Goal: Task Accomplishment & Management: Use online tool/utility

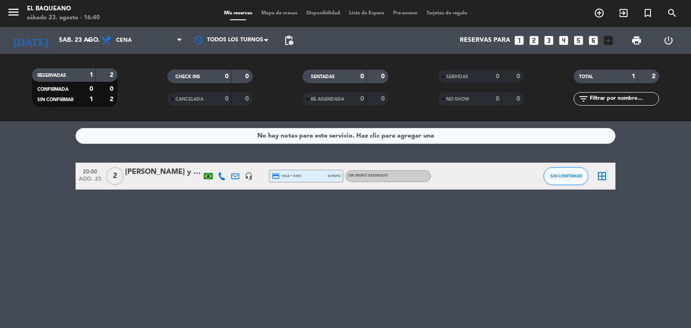
click at [461, 239] on div "No hay notas para este servicio. Haz clic para agregar una 20:00 [DATE] 2 [PERS…" at bounding box center [345, 224] width 691 height 207
click at [472, 196] on div "No hay notas para este servicio. Haz clic para agregar una 20:00 [DATE] 2 [PERS…" at bounding box center [345, 224] width 691 height 207
click at [63, 43] on input "sáb. 23 ago." at bounding box center [96, 40] width 85 height 16
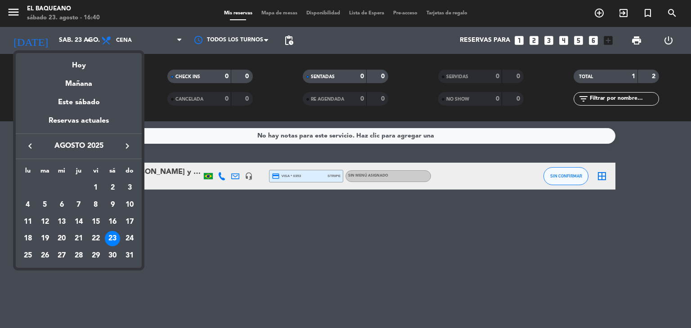
click at [113, 240] on div "23" at bounding box center [112, 238] width 15 height 15
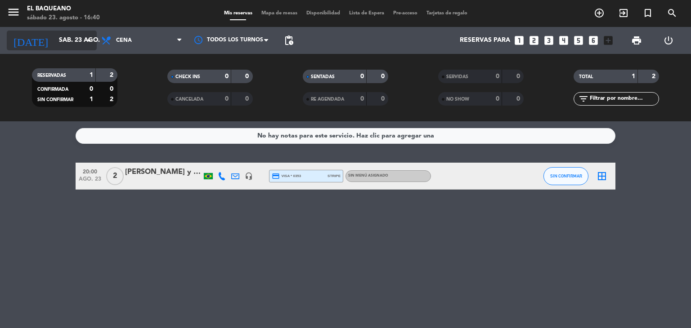
click at [73, 41] on input "sáb. 23 ago." at bounding box center [96, 40] width 85 height 16
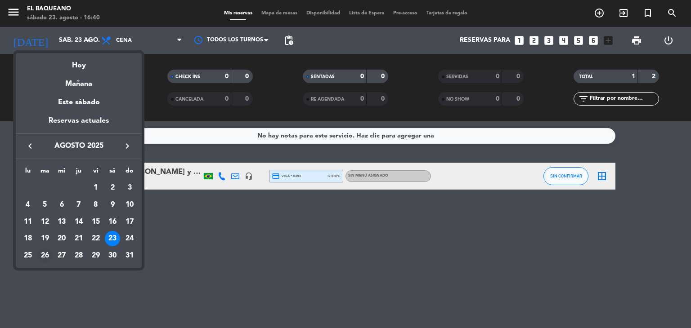
click at [46, 261] on div "26" at bounding box center [44, 255] width 15 height 15
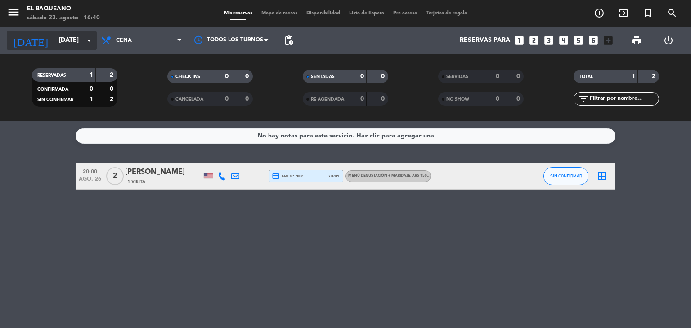
click at [63, 43] on input "[DATE]" at bounding box center [96, 40] width 85 height 16
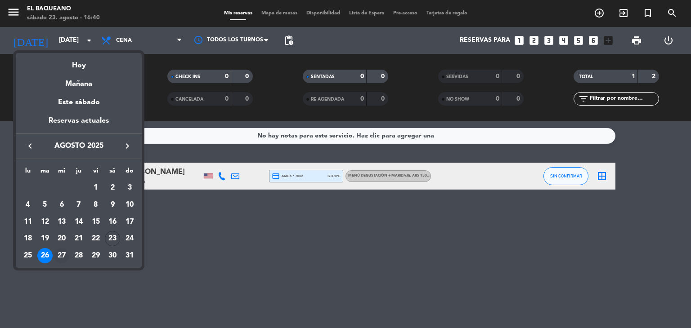
click at [62, 260] on div "27" at bounding box center [61, 255] width 15 height 15
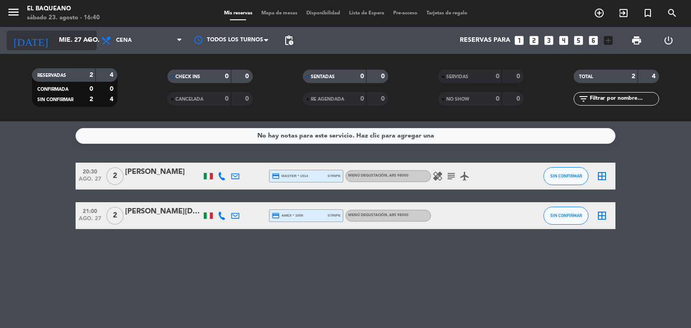
click at [67, 38] on input "mié. 27 ago." at bounding box center [96, 40] width 85 height 16
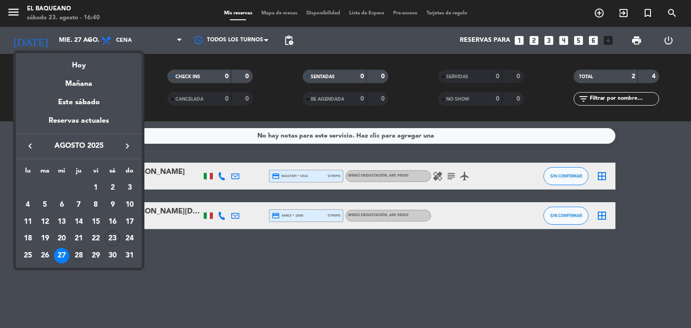
click at [81, 260] on div "28" at bounding box center [78, 255] width 15 height 15
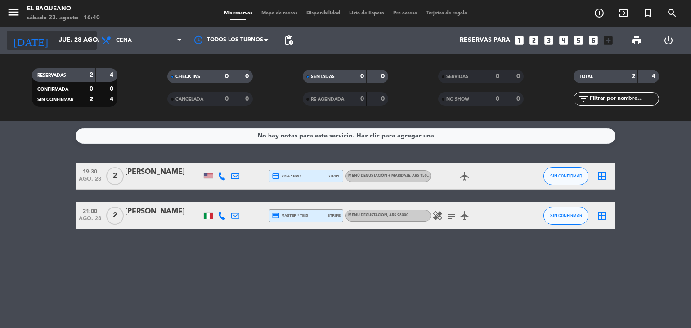
click at [72, 42] on input "jue. 28 ago." at bounding box center [96, 40] width 85 height 16
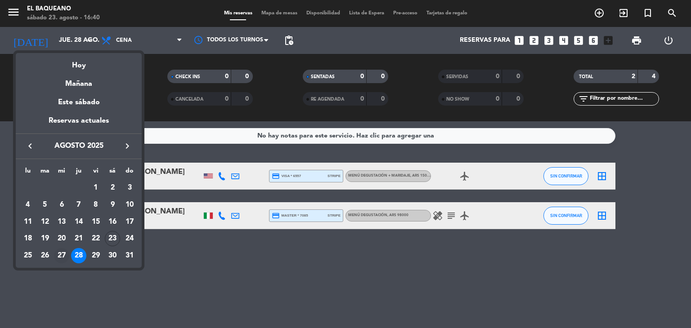
click at [61, 258] on div "27" at bounding box center [61, 255] width 15 height 15
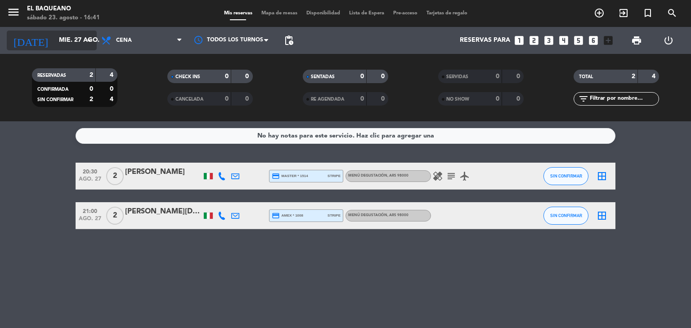
click at [63, 42] on input "mié. 27 ago." at bounding box center [96, 40] width 85 height 16
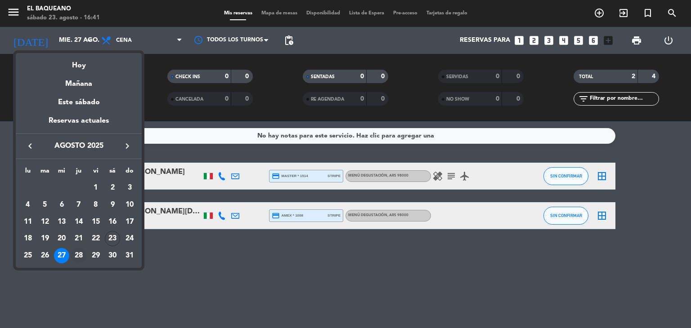
click at [80, 260] on div "28" at bounding box center [78, 255] width 15 height 15
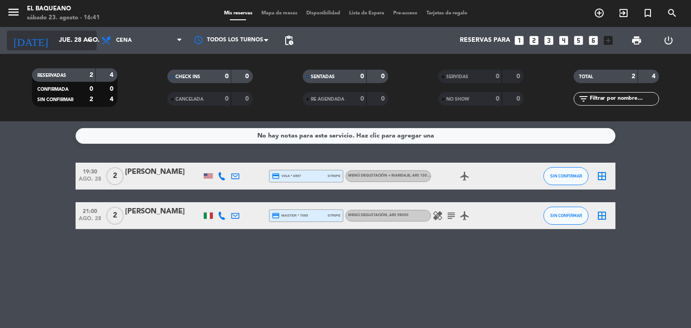
click at [54, 38] on input "jue. 28 ago." at bounding box center [96, 40] width 85 height 16
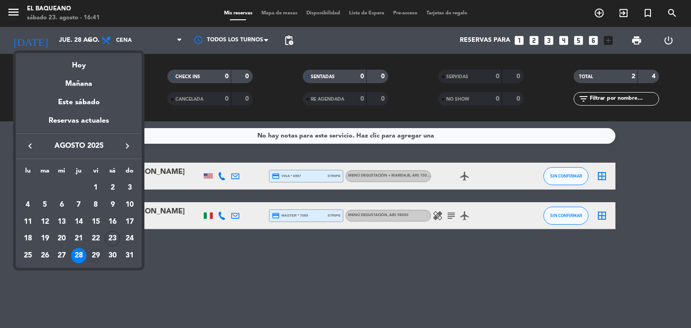
click at [98, 258] on div "29" at bounding box center [95, 255] width 15 height 15
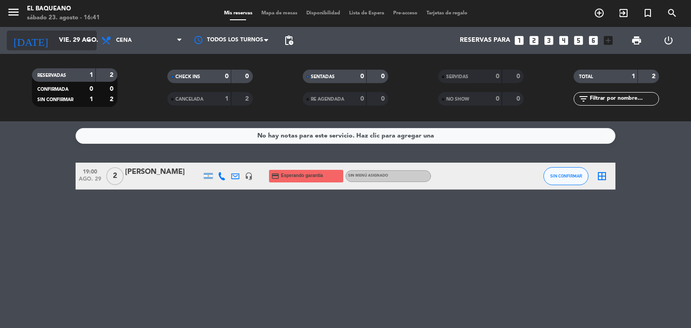
click at [73, 45] on input "vie. 29 ago." at bounding box center [96, 40] width 85 height 16
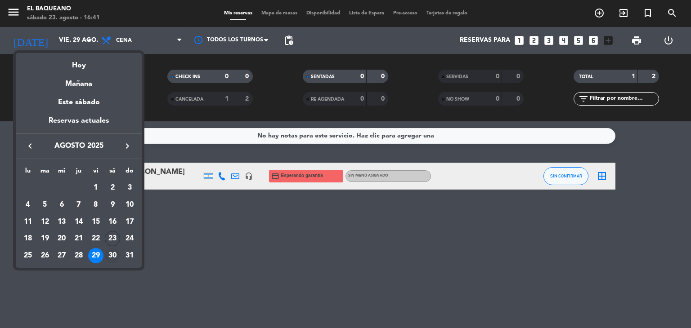
click at [116, 260] on div "30" at bounding box center [112, 255] width 15 height 15
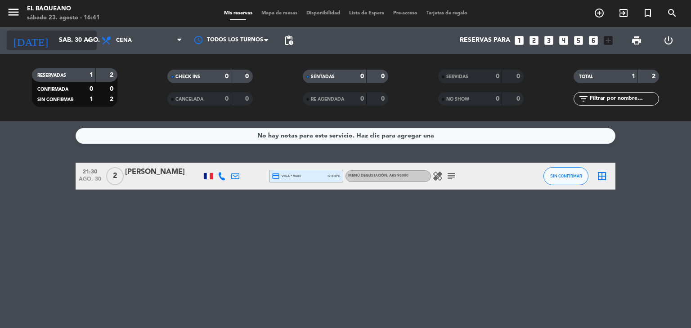
click at [67, 45] on input "sáb. 30 ago." at bounding box center [96, 40] width 85 height 16
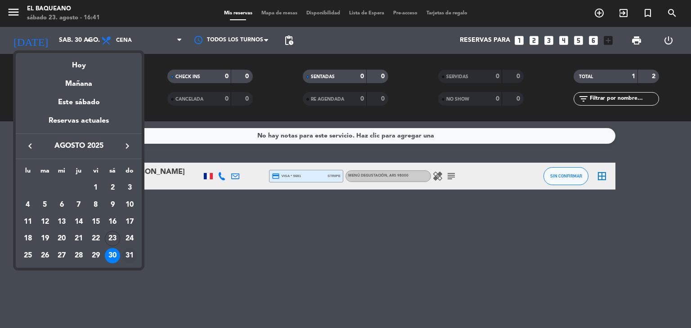
click at [131, 256] on div "31" at bounding box center [129, 255] width 15 height 15
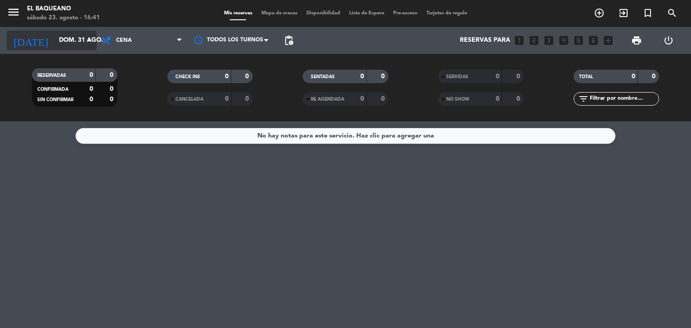
click at [74, 40] on input "dom. 31 ago." at bounding box center [96, 40] width 85 height 16
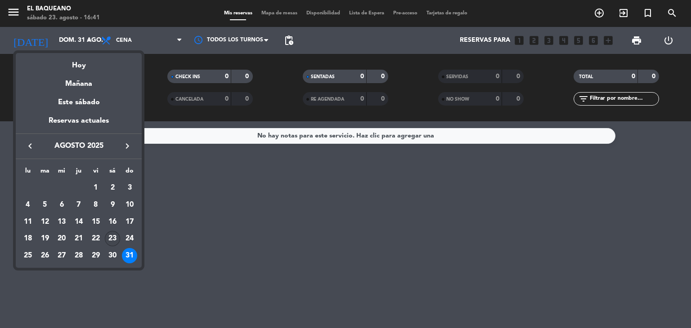
click at [110, 240] on div "23" at bounding box center [112, 238] width 15 height 15
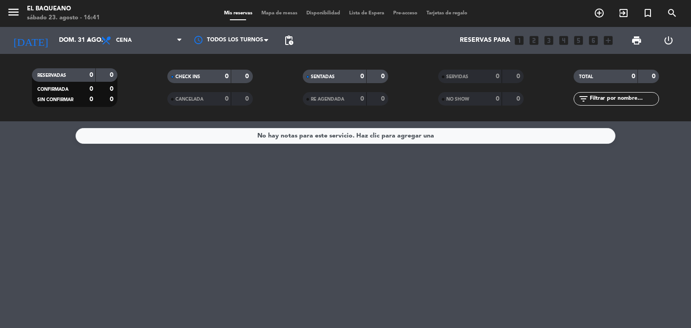
type input "sáb. 23 ago."
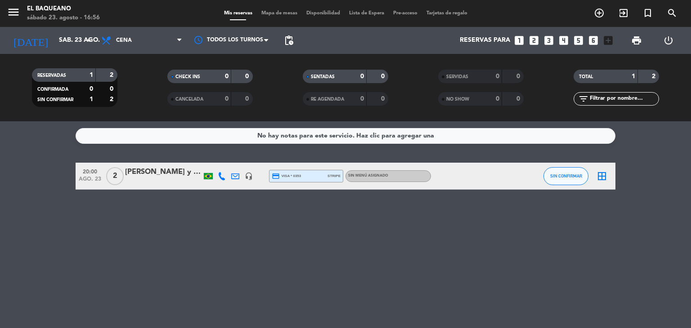
click at [220, 176] on icon at bounding box center [222, 176] width 8 height 8
click at [219, 161] on span "Copiar" at bounding box center [215, 161] width 19 height 9
